Goal: Task Accomplishment & Management: Use online tool/utility

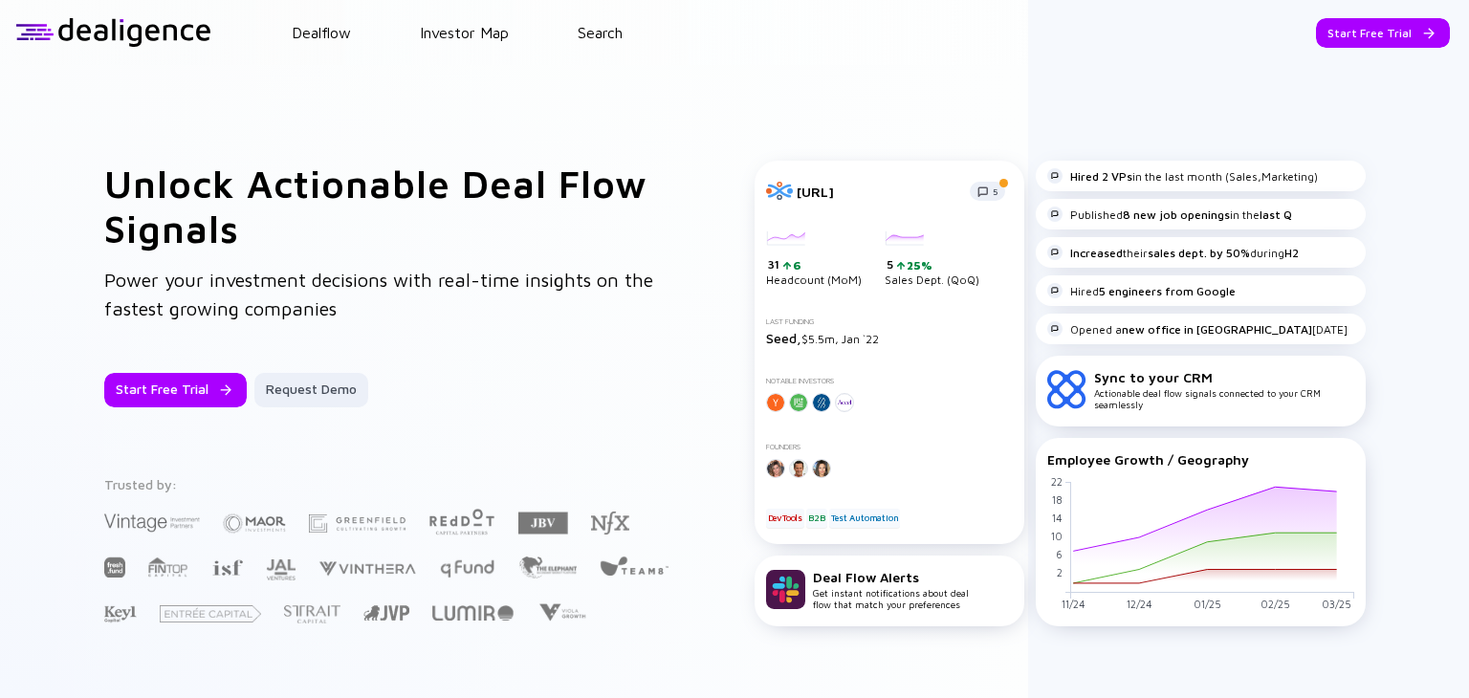
click at [1386, 30] on div "Start Free Trial" at bounding box center [1383, 33] width 134 height 30
click at [1381, 30] on div "Go to App" at bounding box center [1397, 33] width 105 height 30
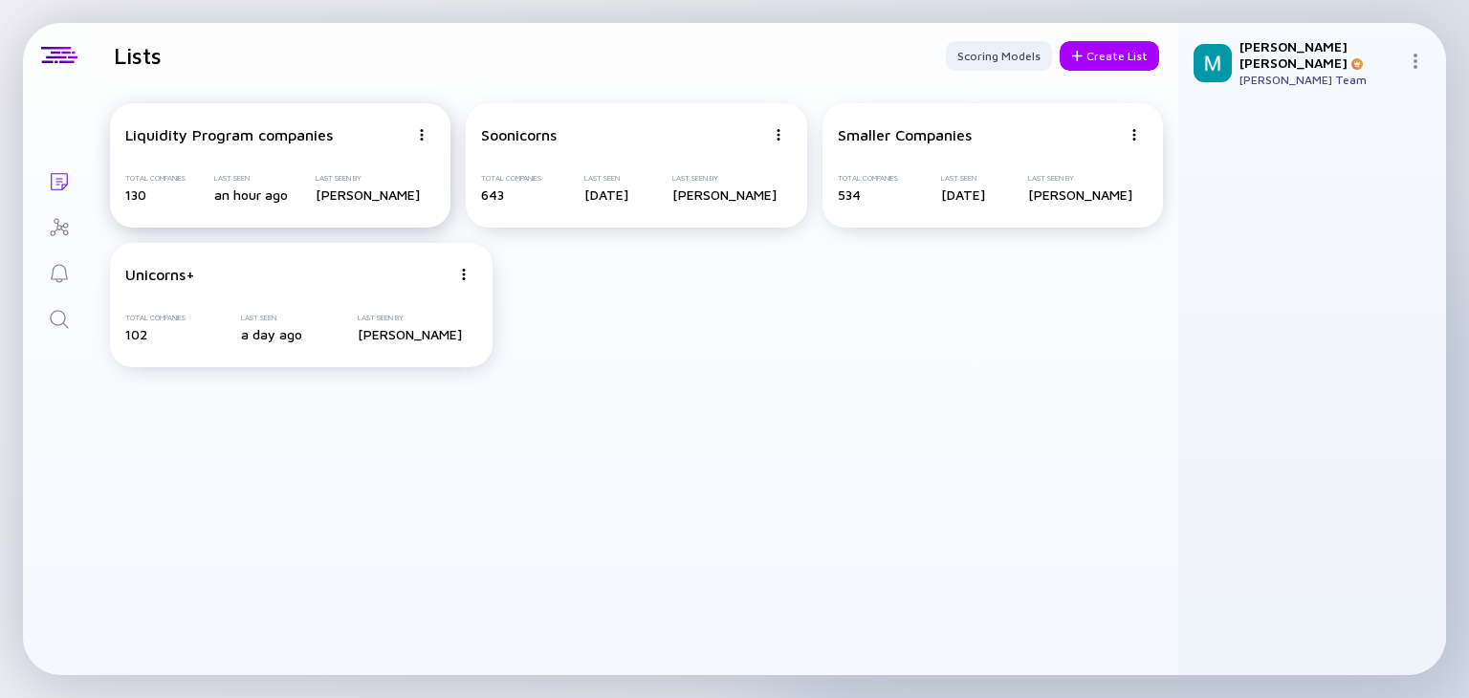
click at [287, 177] on div "Last Seen" at bounding box center [251, 178] width 74 height 9
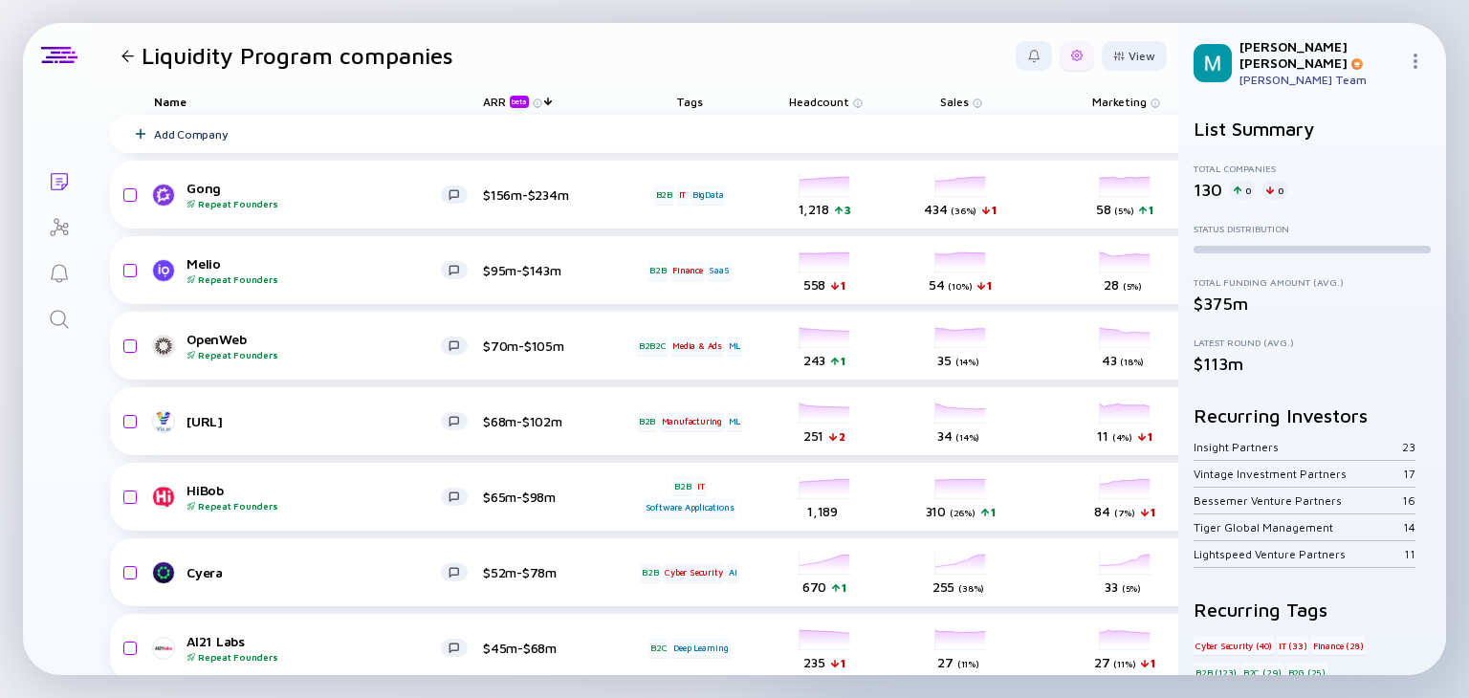
click at [1060, 55] on div at bounding box center [1077, 56] width 34 height 30
click at [1003, 92] on div "Export" at bounding box center [1019, 95] width 120 height 38
click at [1072, 56] on div at bounding box center [1077, 55] width 11 height 11
click at [982, 101] on div "Export" at bounding box center [1019, 95] width 120 height 38
